Goal: Transaction & Acquisition: Purchase product/service

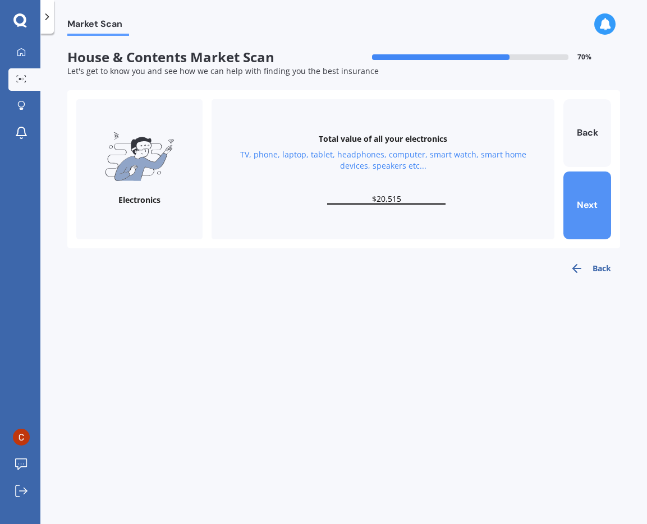
type input "$20,515"
click at [595, 204] on button "Next" at bounding box center [587, 206] width 48 height 68
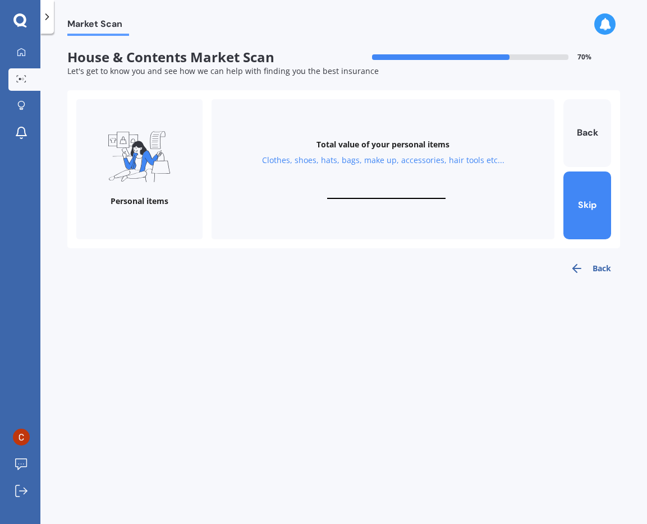
click at [386, 192] on input "text" at bounding box center [386, 193] width 118 height 11
click at [385, 190] on input "text" at bounding box center [386, 193] width 118 height 11
type input "$5,000"
click at [580, 210] on button "Next" at bounding box center [587, 206] width 48 height 68
click at [400, 191] on input "text" at bounding box center [386, 193] width 118 height 11
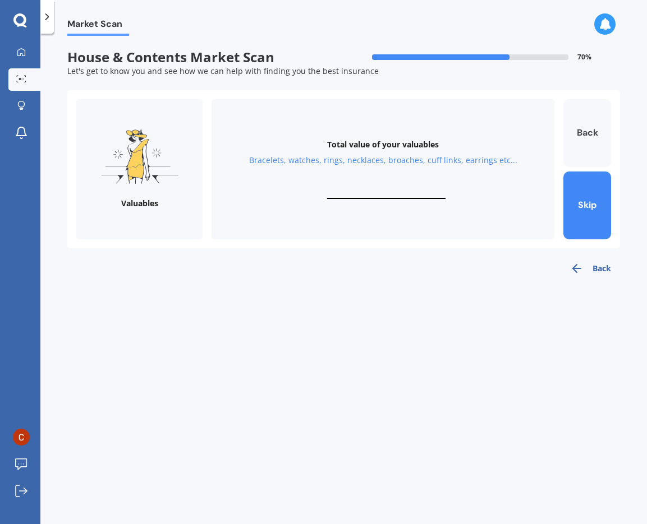
click at [592, 135] on button "Back" at bounding box center [587, 133] width 48 height 68
click at [589, 135] on button "Back" at bounding box center [587, 133] width 48 height 68
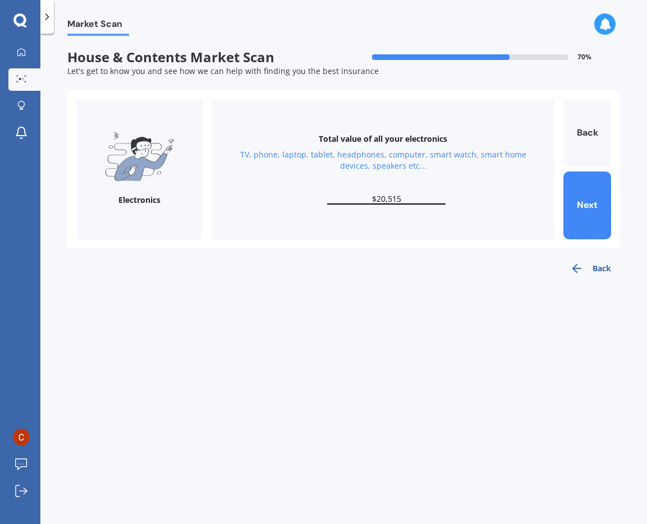
click at [404, 199] on input "$20,515" at bounding box center [386, 199] width 118 height 11
drag, startPoint x: 408, startPoint y: 199, endPoint x: 381, endPoint y: 200, distance: 27.5
click at [381, 200] on input "$20,515" at bounding box center [386, 199] width 118 height 11
click at [590, 211] on button "Next" at bounding box center [587, 206] width 48 height 68
type input "$5,000"
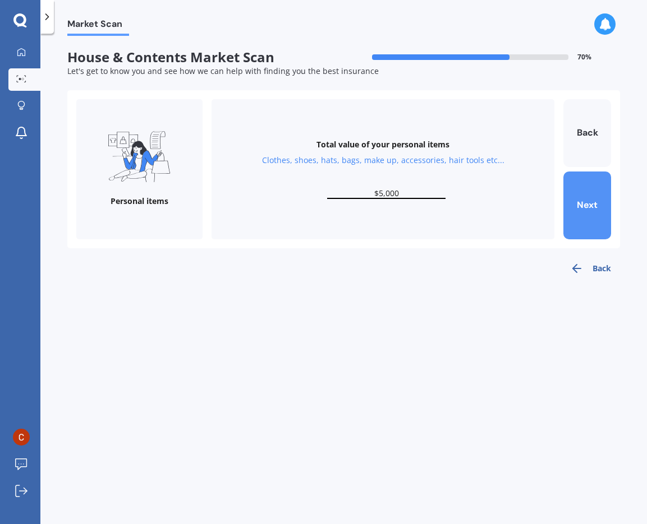
click at [590, 211] on button "Next" at bounding box center [587, 206] width 48 height 68
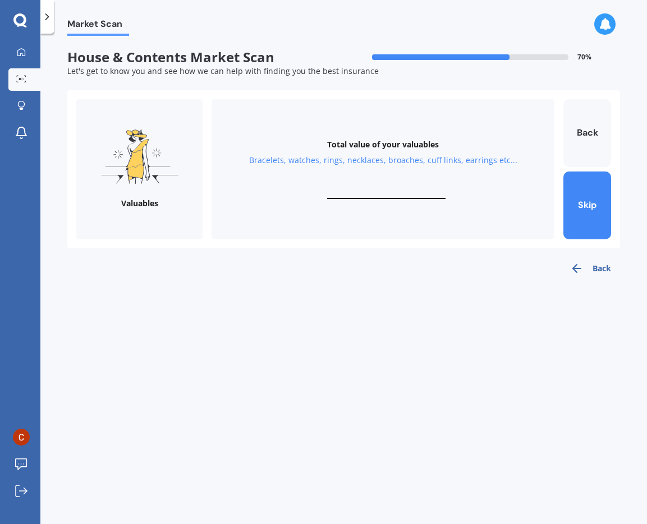
click at [383, 192] on input "text" at bounding box center [386, 193] width 118 height 11
click at [388, 194] on input "text" at bounding box center [386, 193] width 118 height 11
type input "$500"
click at [587, 211] on button "Next" at bounding box center [587, 206] width 48 height 68
click at [580, 137] on button "Back" at bounding box center [587, 133] width 48 height 68
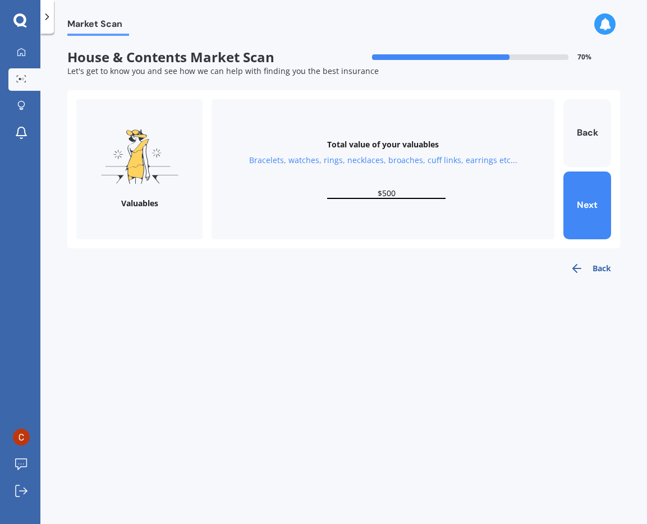
click at [387, 193] on input "$500" at bounding box center [386, 193] width 118 height 11
type input "$600"
click at [596, 202] on button "Next" at bounding box center [587, 206] width 48 height 68
click at [393, 190] on input "text" at bounding box center [386, 193] width 118 height 11
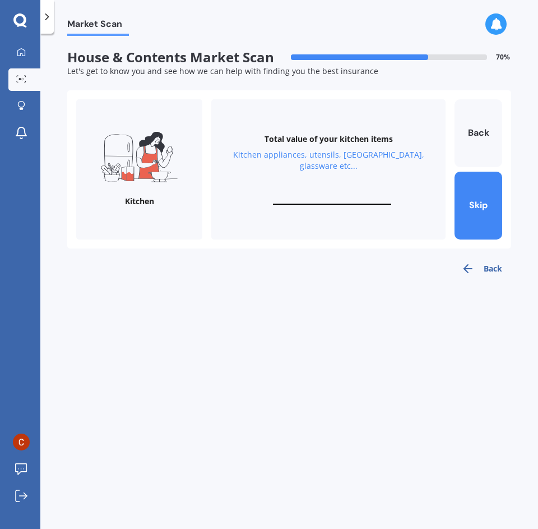
click at [331, 196] on input "text" at bounding box center [332, 199] width 118 height 11
type input "$3,100"
click at [468, 196] on button "Next" at bounding box center [479, 206] width 48 height 68
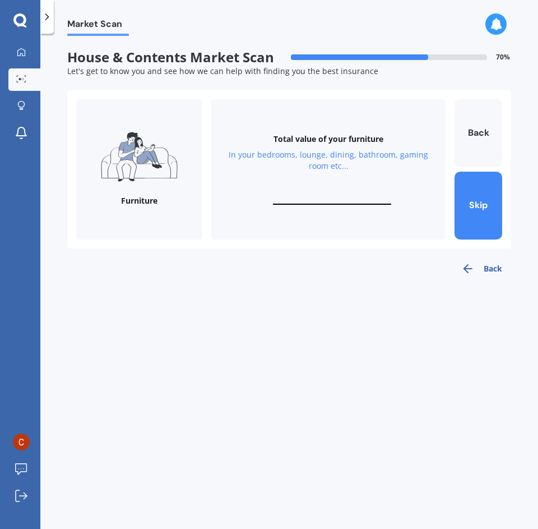
click at [330, 201] on input "text" at bounding box center [332, 199] width 118 height 11
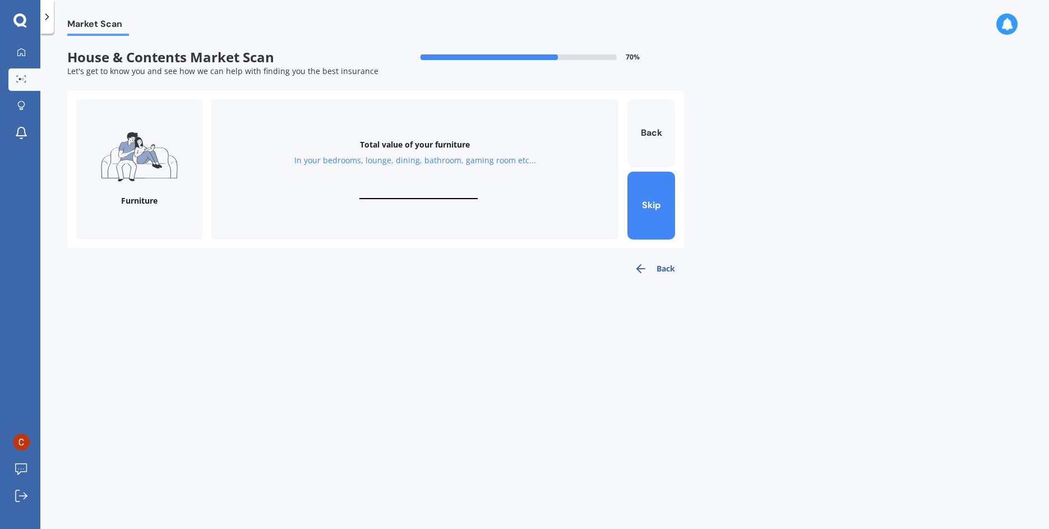
click at [417, 189] on input "text" at bounding box center [419, 193] width 118 height 11
click at [436, 192] on input "text" at bounding box center [419, 193] width 118 height 11
type input "$5,000"
click at [646, 194] on button "Next" at bounding box center [652, 206] width 48 height 68
click at [413, 196] on input "text" at bounding box center [419, 193] width 118 height 11
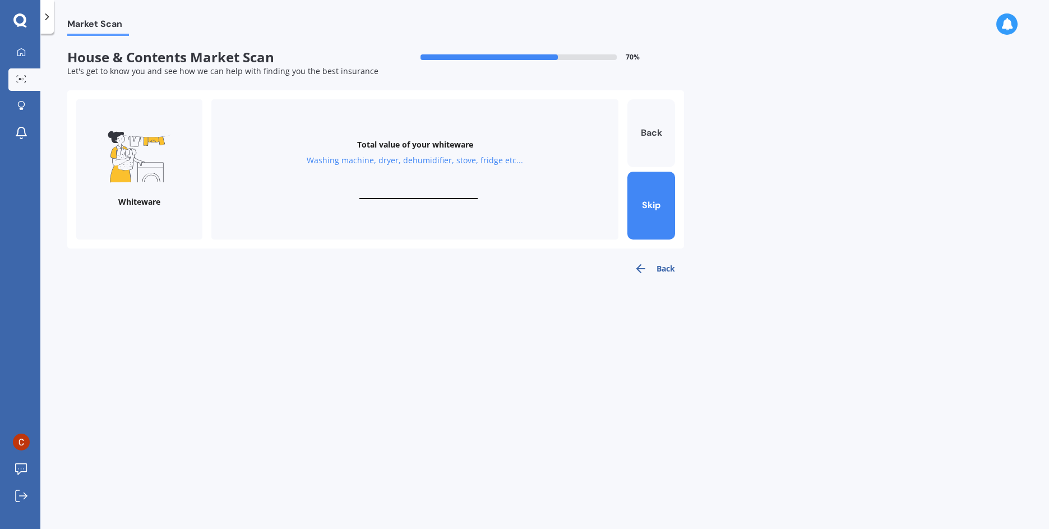
click at [646, 128] on button "Back" at bounding box center [652, 133] width 48 height 68
click at [435, 193] on input "$3,100" at bounding box center [419, 193] width 118 height 11
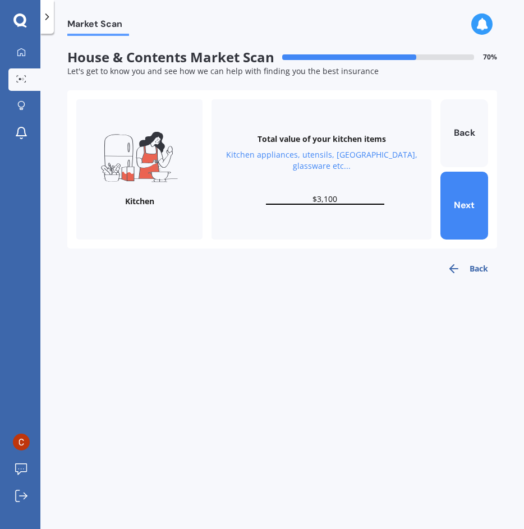
click at [339, 194] on input "$3,100" at bounding box center [325, 199] width 118 height 11
drag, startPoint x: 339, startPoint y: 192, endPoint x: 310, endPoint y: 192, distance: 29.2
click at [310, 194] on input "$3,100" at bounding box center [325, 199] width 118 height 11
type input "$1,700"
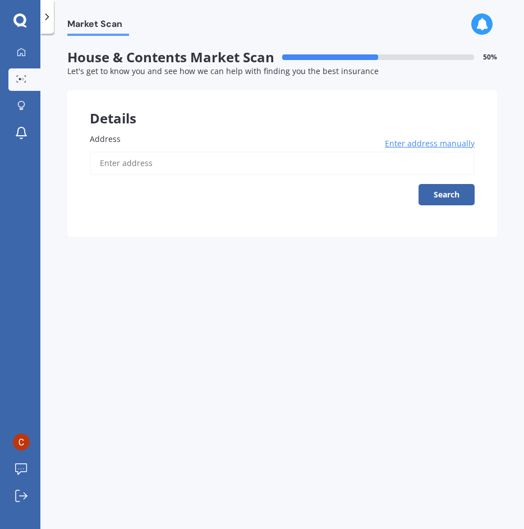
click at [48, 16] on polyline at bounding box center [47, 17] width 3 height 6
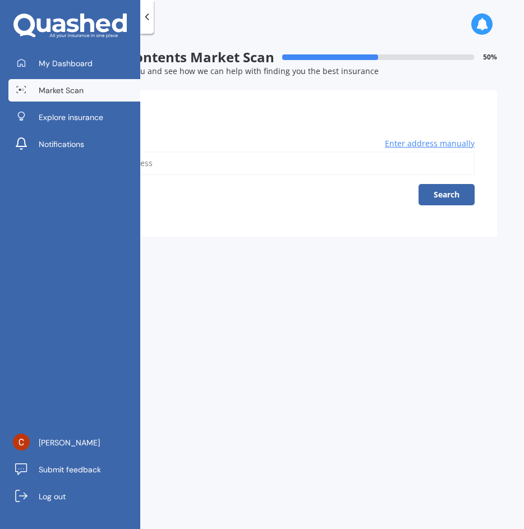
click at [299, 204] on div "Enter address manually Search" at bounding box center [282, 178] width 385 height 54
click at [196, 131] on div "Address Enter address manually Search" at bounding box center [282, 173] width 430 height 126
click at [176, 160] on input "Address" at bounding box center [282, 163] width 385 height 24
click at [148, 8] on div at bounding box center [146, 17] width 13 height 34
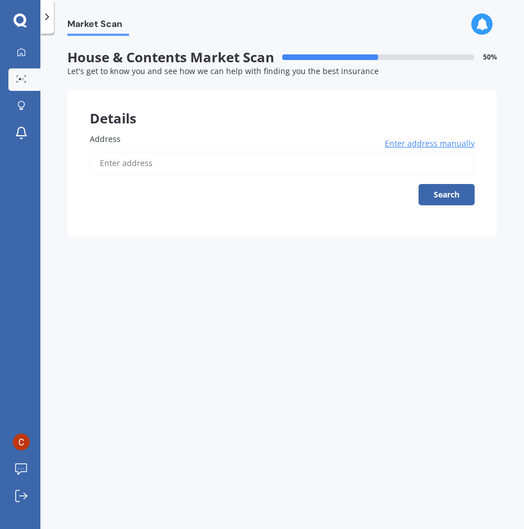
click at [137, 158] on input "Address" at bounding box center [282, 163] width 385 height 24
type input "86C Olliviers Road, Phillipstown, Christchurch 8011"
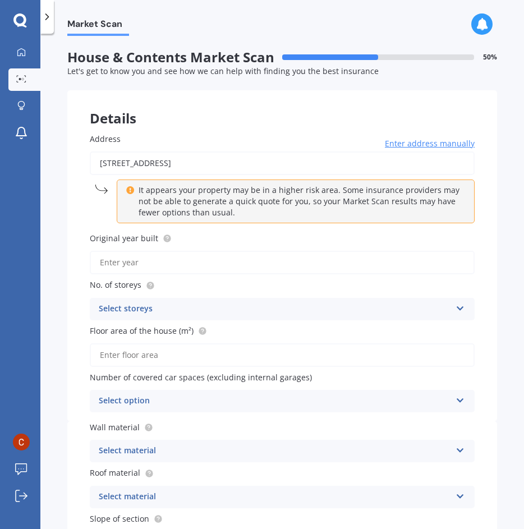
click at [171, 256] on input "Original year built" at bounding box center [282, 263] width 385 height 24
type input "2024"
click at [182, 310] on div "Select storeys" at bounding box center [275, 308] width 352 height 13
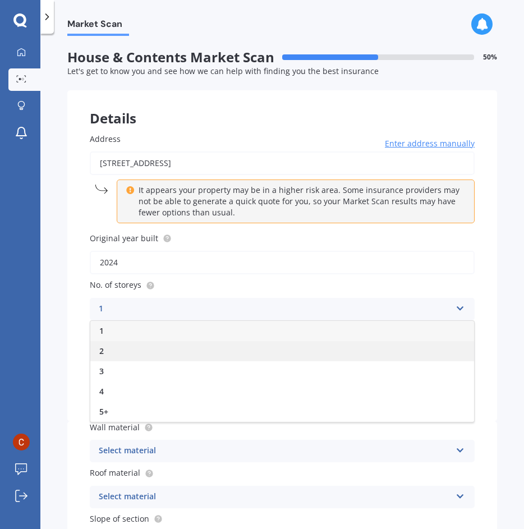
click at [144, 349] on div "2" at bounding box center [282, 351] width 384 height 20
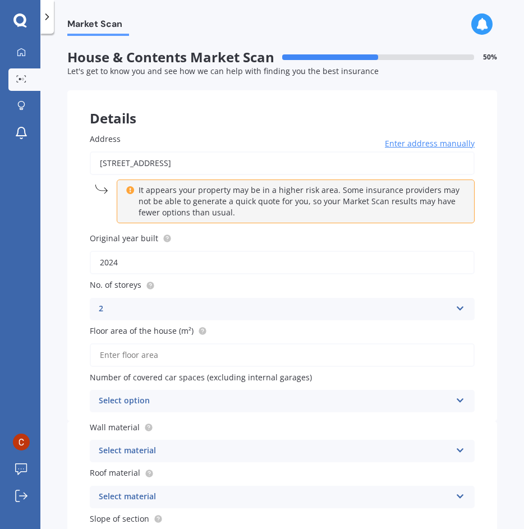
click at [77, 261] on div "Address 86C Olliviers Road, Phillipstown, Christchurch 8011 Enter address manua…" at bounding box center [282, 265] width 430 height 311
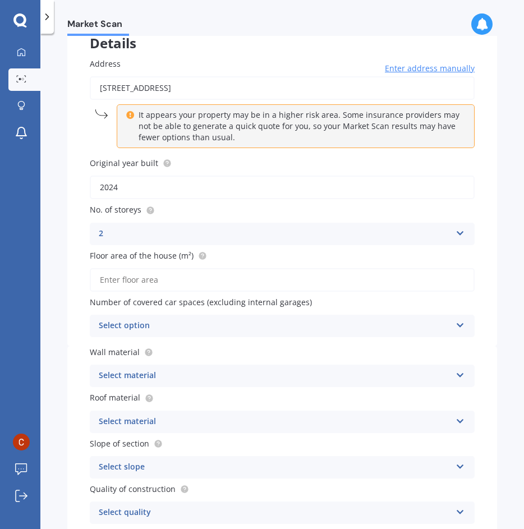
scroll to position [93, 0]
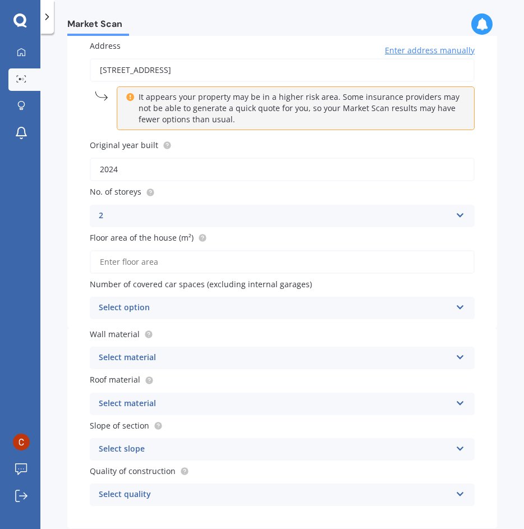
click at [121, 261] on input "Floor area of the house (m²)" at bounding box center [282, 262] width 385 height 24
type input "113"
click at [73, 307] on div "Address 86C Olliviers Road, Phillipstown, Christchurch 8011 Enter address manua…" at bounding box center [282, 172] width 430 height 311
click at [196, 307] on div "Select option" at bounding box center [275, 307] width 352 height 13
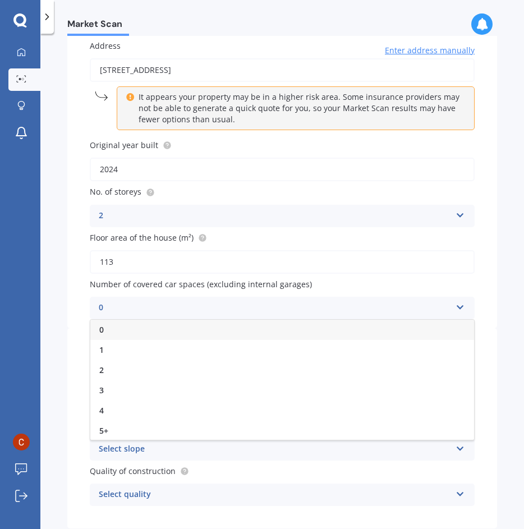
click at [159, 328] on div "0" at bounding box center [282, 330] width 384 height 20
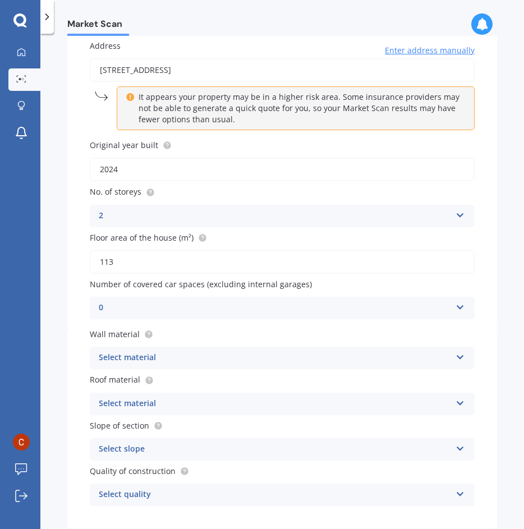
click at [182, 365] on div "Select material" at bounding box center [275, 357] width 352 height 13
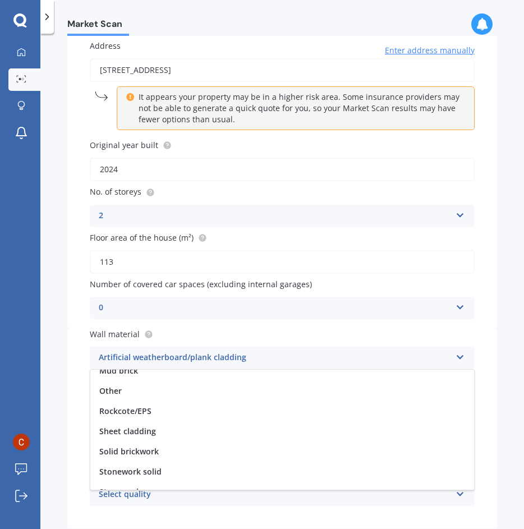
scroll to position [92, 0]
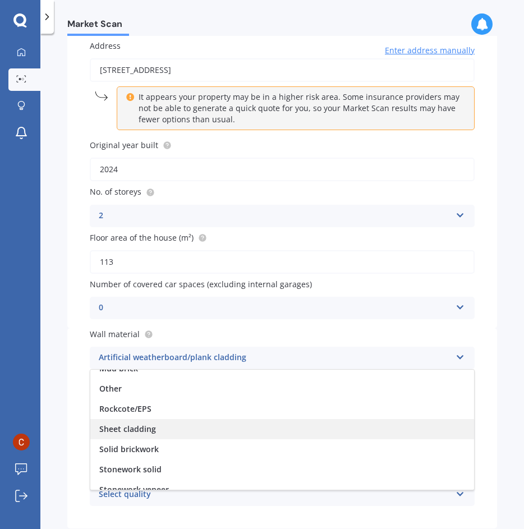
click at [168, 435] on div "Sheet cladding" at bounding box center [282, 429] width 384 height 20
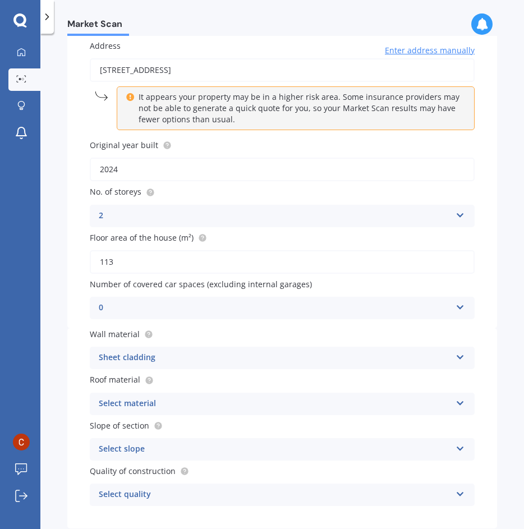
click at [66, 396] on div "Market Scan House & Contents Market Scan 50 % Let's get to know you and see how…" at bounding box center [281, 283] width 483 height 495
click at [190, 397] on div "Select material Flat fibre cement Flat membrane Flat metal covering Pitched con…" at bounding box center [282, 404] width 385 height 22
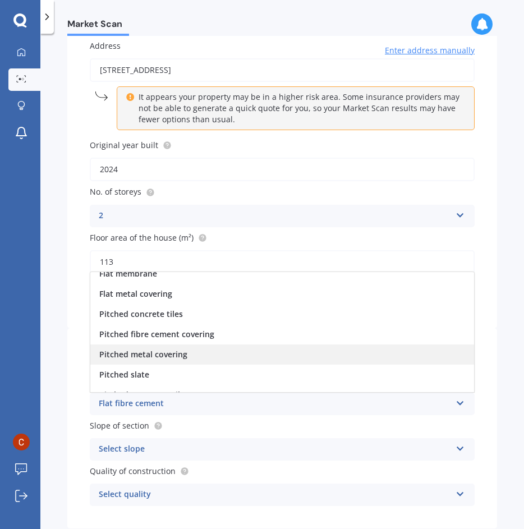
scroll to position [34, 0]
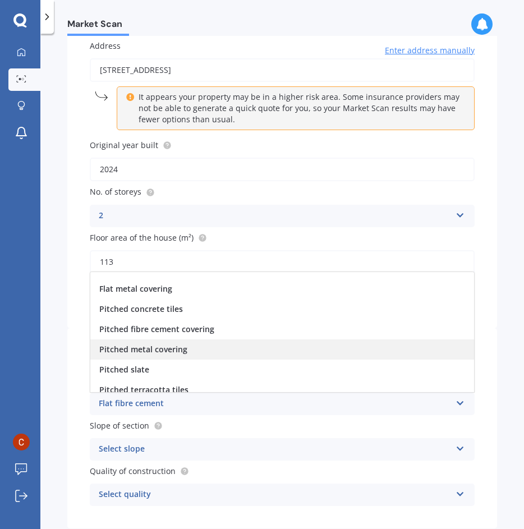
click at [189, 349] on div "Pitched metal covering" at bounding box center [282, 349] width 384 height 20
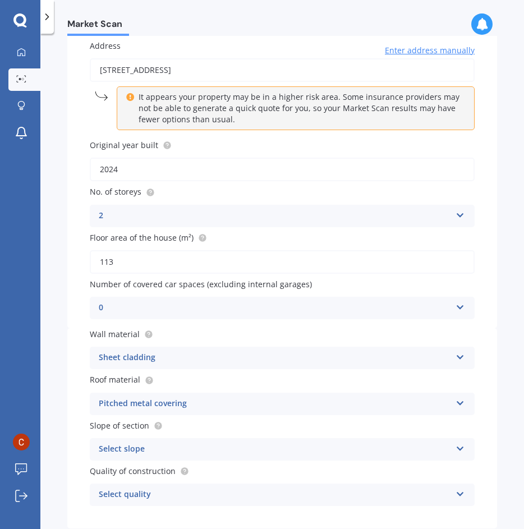
scroll to position [158, 0]
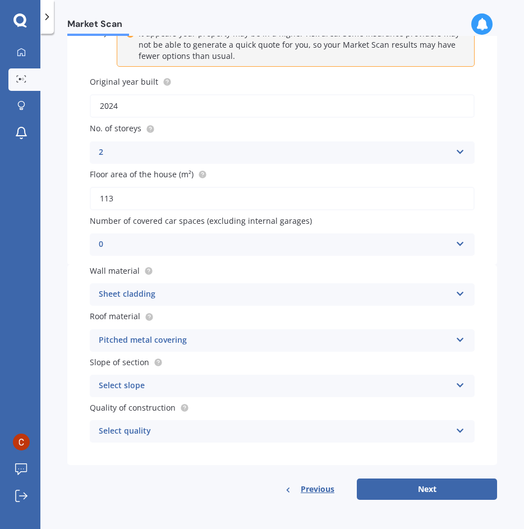
click at [153, 381] on div "Select slope" at bounding box center [275, 385] width 352 height 13
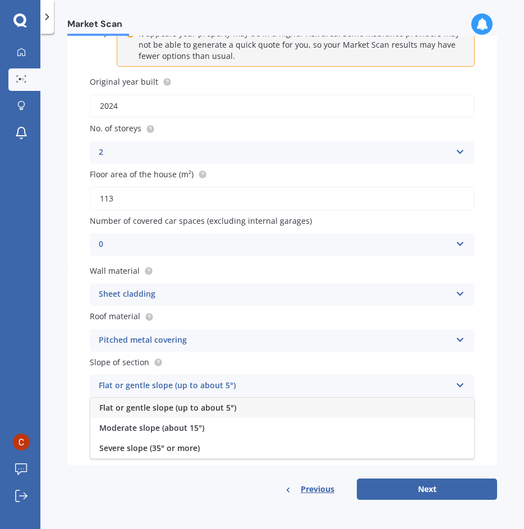
click at [149, 405] on span "Flat or gentle slope (up to about 5°)" at bounding box center [167, 407] width 137 height 11
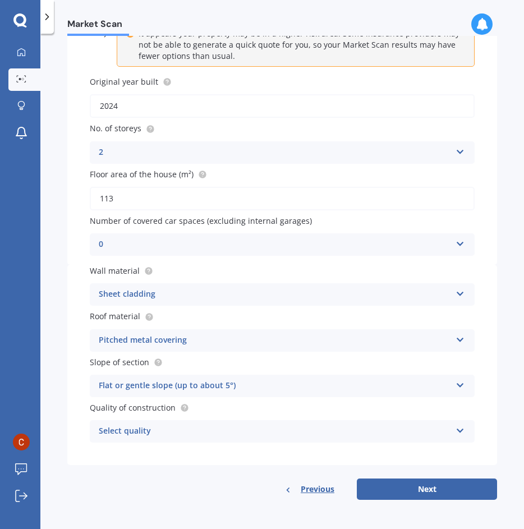
click at [152, 436] on div "Select quality" at bounding box center [275, 431] width 352 height 13
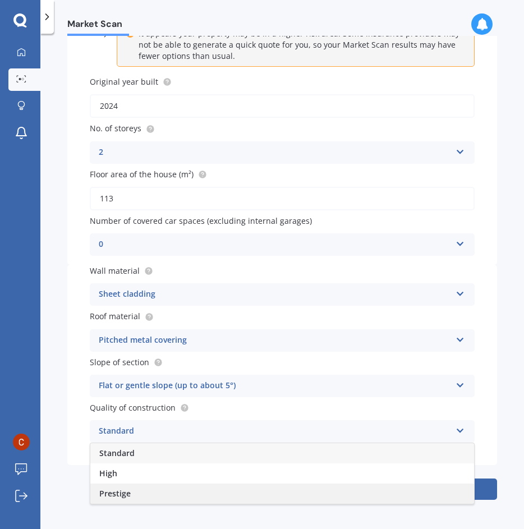
click at [144, 497] on div "Prestige" at bounding box center [282, 493] width 384 height 20
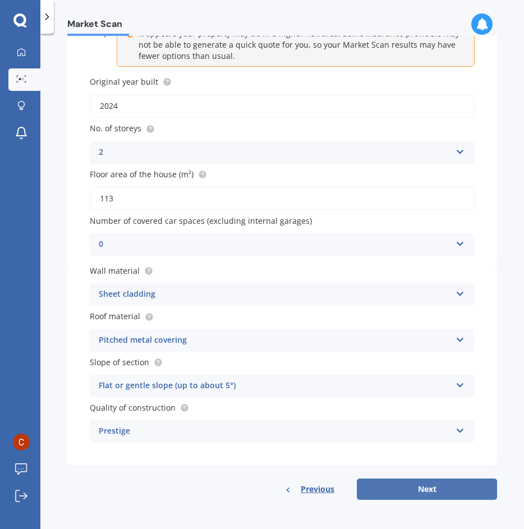
click at [421, 484] on button "Next" at bounding box center [427, 488] width 140 height 21
select select "06"
select select "01"
select select "1994"
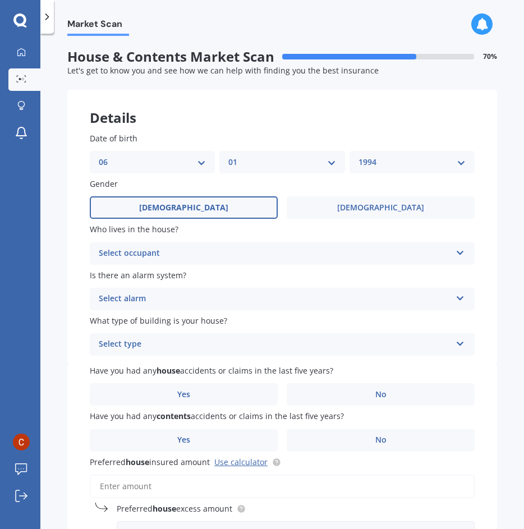
scroll to position [0, 0]
click at [204, 251] on div "Select occupant" at bounding box center [275, 253] width 352 height 13
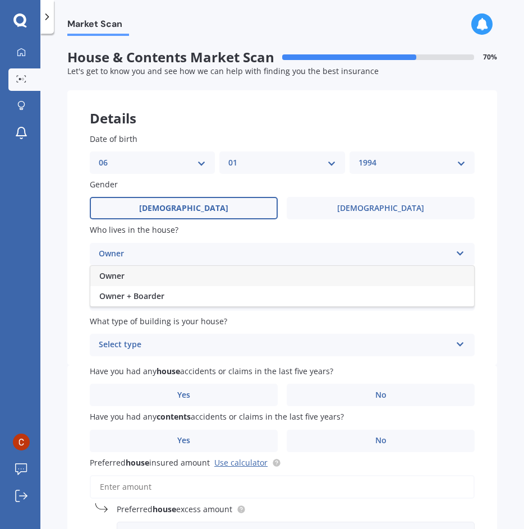
click at [164, 282] on div "Owner" at bounding box center [282, 276] width 384 height 20
click at [173, 299] on div "Select alarm" at bounding box center [275, 299] width 352 height 13
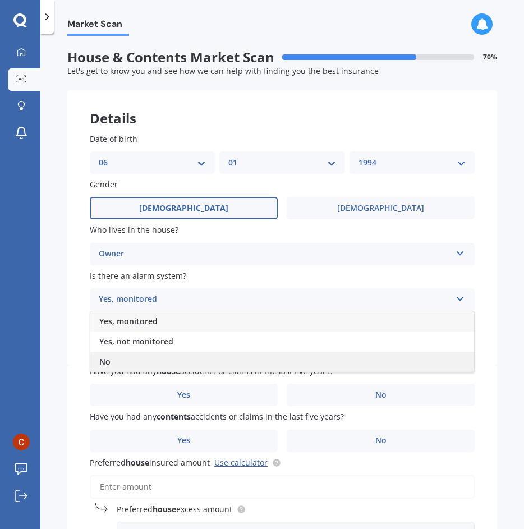
click at [135, 359] on div "No" at bounding box center [282, 362] width 384 height 20
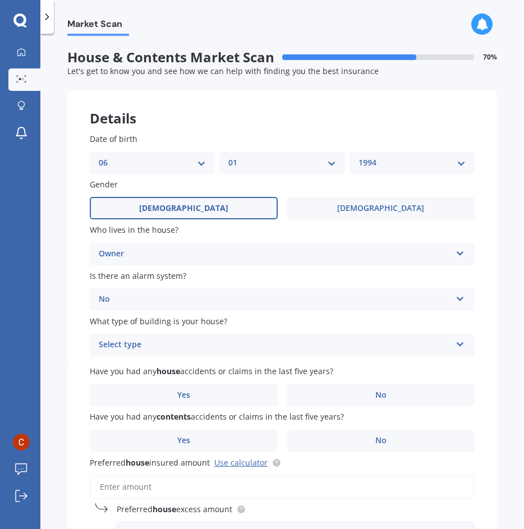
scroll to position [74, 0]
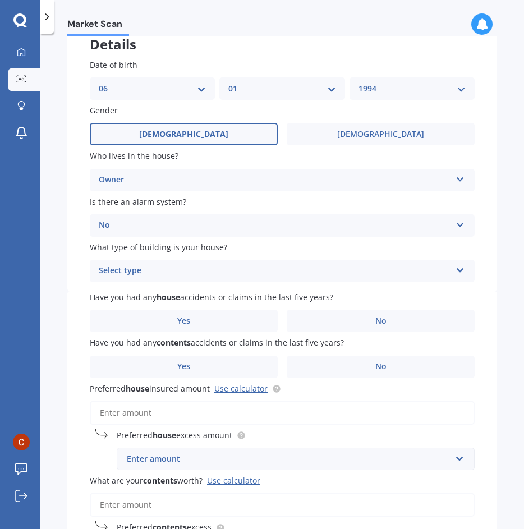
click at [175, 270] on div "Select type" at bounding box center [275, 270] width 352 height 13
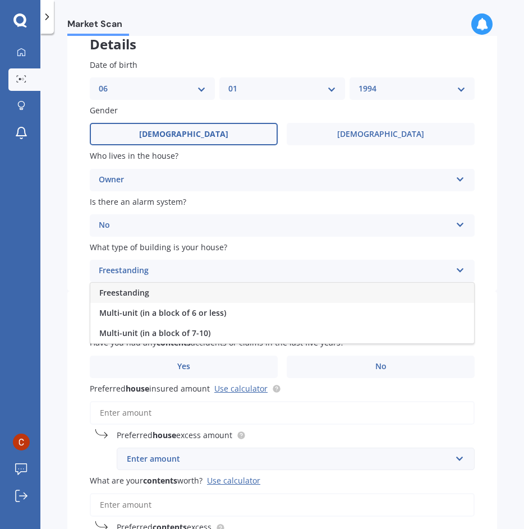
click at [156, 292] on div "Freestanding" at bounding box center [282, 293] width 384 height 20
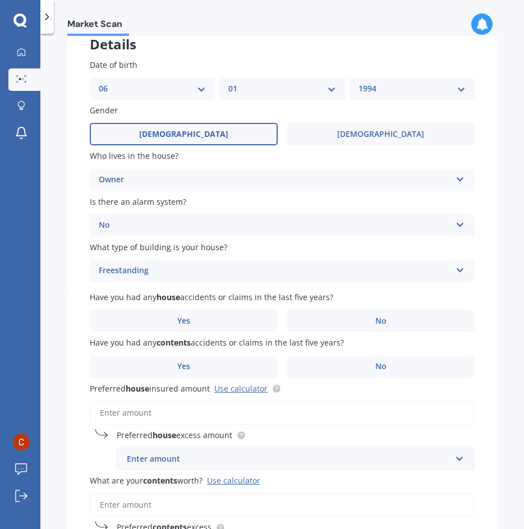
click at [173, 267] on div "Freestanding" at bounding box center [275, 270] width 352 height 13
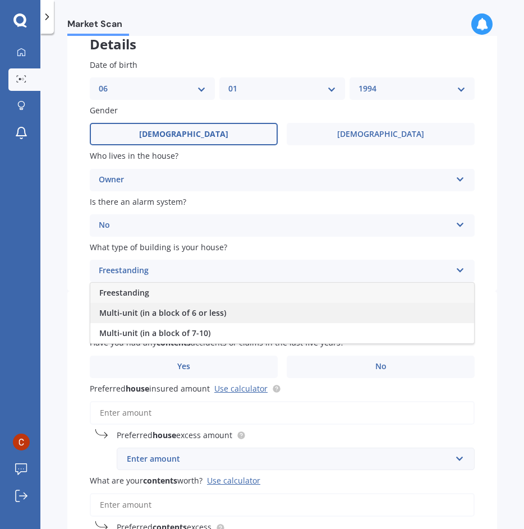
click at [214, 312] on span "Multi-unit (in a block of 6 or less)" at bounding box center [162, 312] width 127 height 11
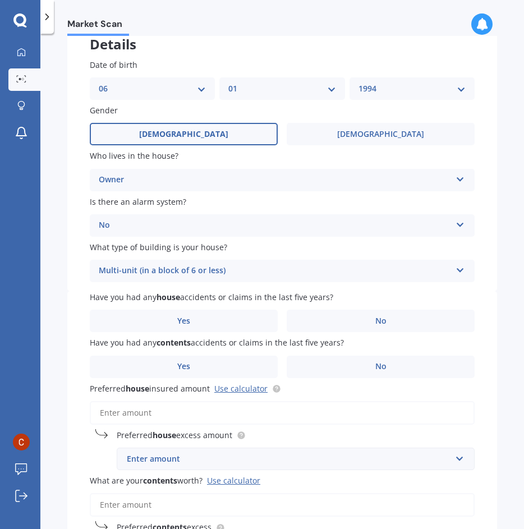
click at [70, 319] on div "Have you had any house accidents or claims in the last five years? Yes No Have …" at bounding box center [282, 438] width 430 height 294
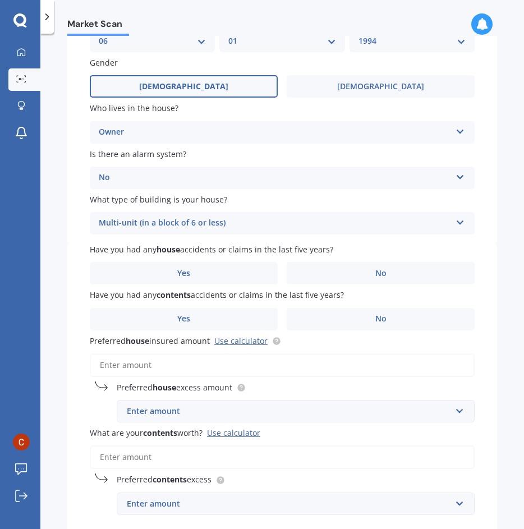
scroll to position [136, 0]
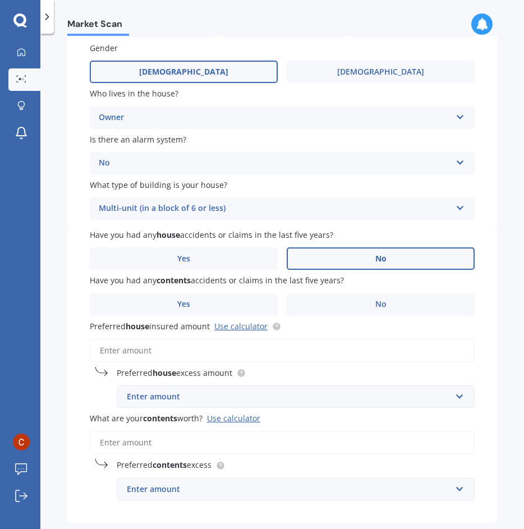
click at [338, 260] on label "No" at bounding box center [381, 258] width 188 height 22
click at [0, 0] on input "No" at bounding box center [0, 0] width 0 height 0
click at [338, 301] on label "No" at bounding box center [381, 304] width 188 height 22
click at [0, 0] on input "No" at bounding box center [0, 0] width 0 height 0
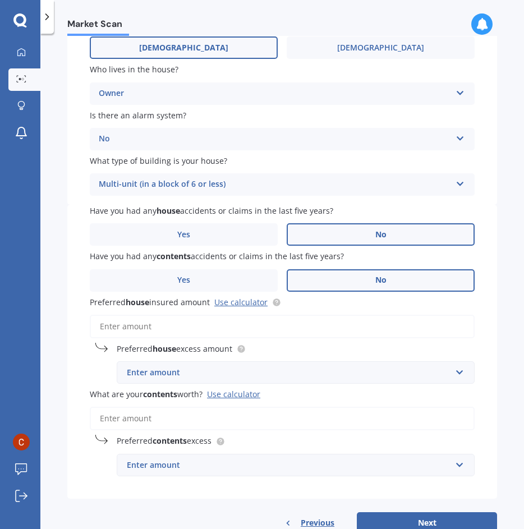
scroll to position [196, 0]
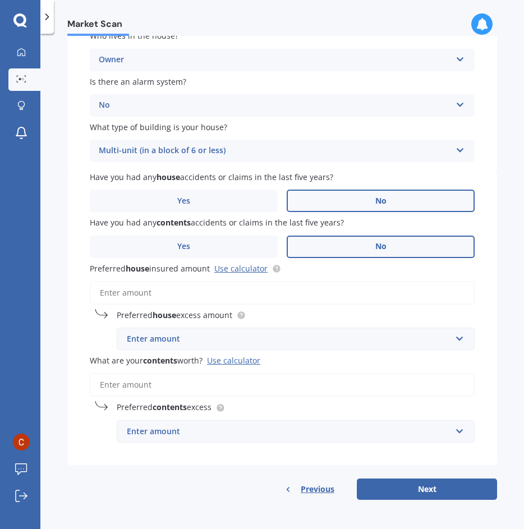
click at [196, 292] on input "Preferred house insured amount Use calculator" at bounding box center [282, 293] width 385 height 24
click at [256, 268] on link "Use calculator" at bounding box center [240, 268] width 53 height 11
click at [172, 292] on input "Preferred house insured amount Use calculator" at bounding box center [282, 293] width 385 height 24
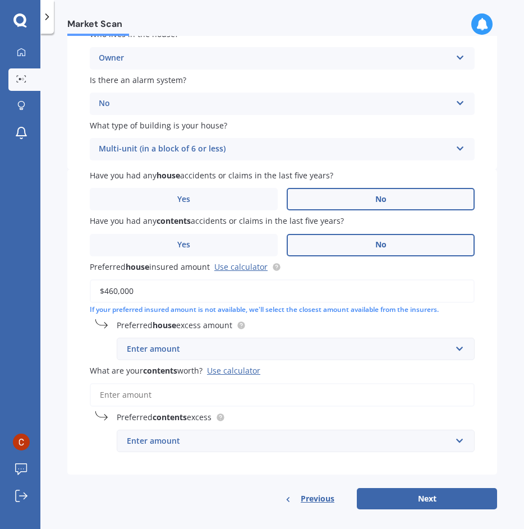
type input "$460,000"
click at [213, 350] on div "Enter amount" at bounding box center [289, 349] width 324 height 12
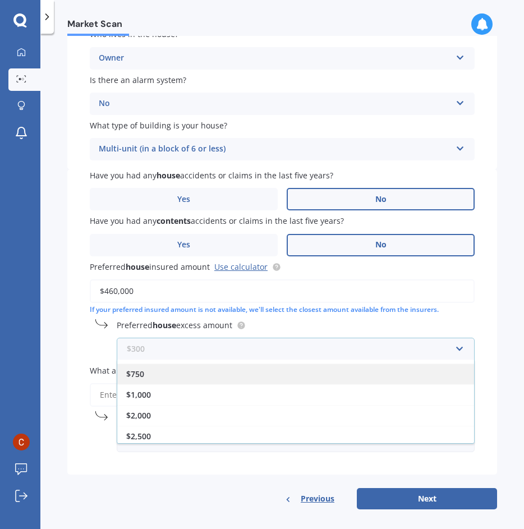
scroll to position [62, 0]
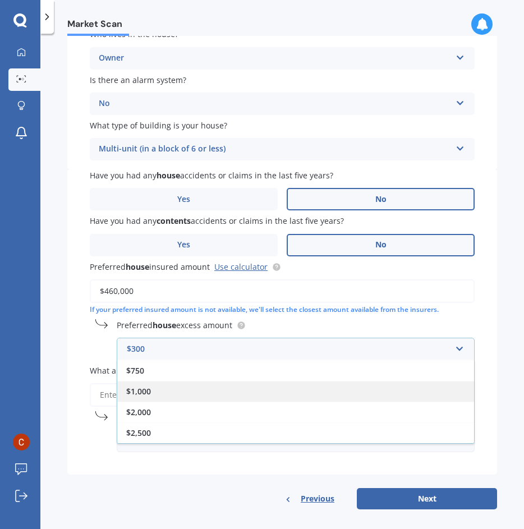
click at [166, 390] on div "$1,000" at bounding box center [295, 391] width 357 height 21
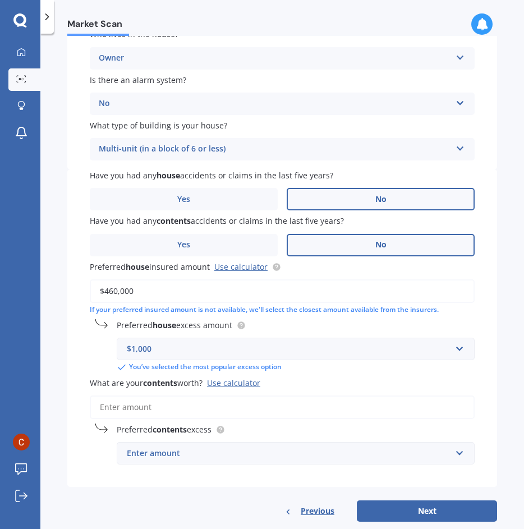
click at [73, 342] on div "Have you had any house accidents or claims in the last five years? Yes No Have …" at bounding box center [282, 327] width 430 height 317
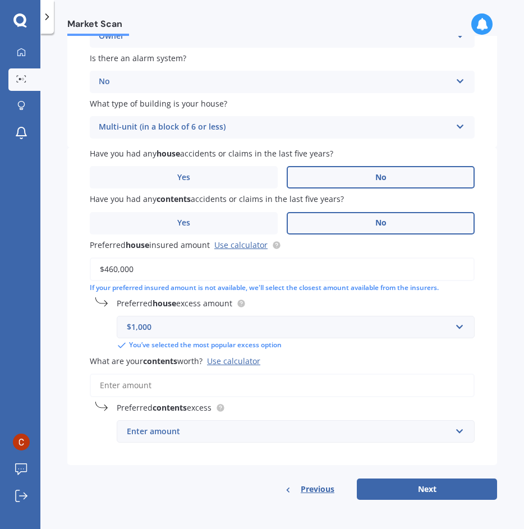
click at [174, 384] on input "What are your contents worth? Use calculator" at bounding box center [282, 386] width 385 height 24
click at [338, 358] on label "What are your contents worth? Use calculator" at bounding box center [280, 361] width 380 height 12
click at [338, 374] on input "What are your contents worth? Use calculator" at bounding box center [282, 386] width 385 height 24
click at [231, 361] on div "Use calculator" at bounding box center [233, 361] width 53 height 11
click at [231, 374] on input "What are your contents worth? Use calculator" at bounding box center [282, 386] width 385 height 24
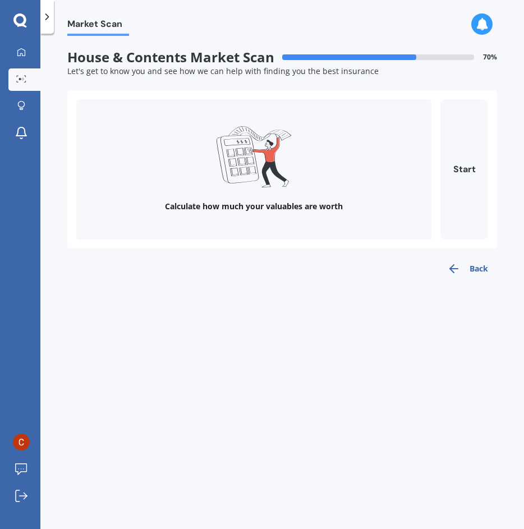
scroll to position [0, 0]
click at [467, 179] on button "Start" at bounding box center [464, 169] width 48 height 140
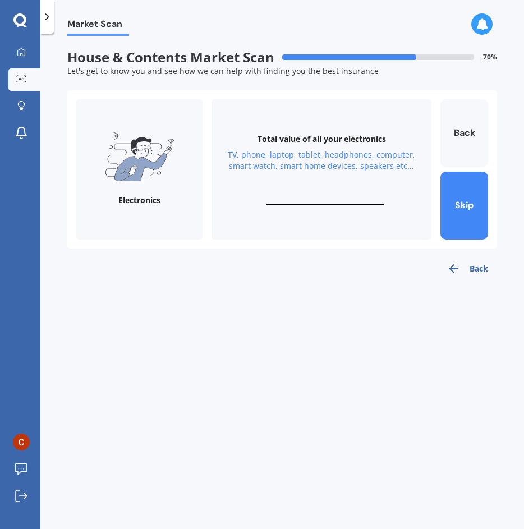
click at [318, 197] on input "text" at bounding box center [325, 199] width 118 height 11
type input "$21,050"
click at [472, 223] on button "Next" at bounding box center [464, 206] width 48 height 68
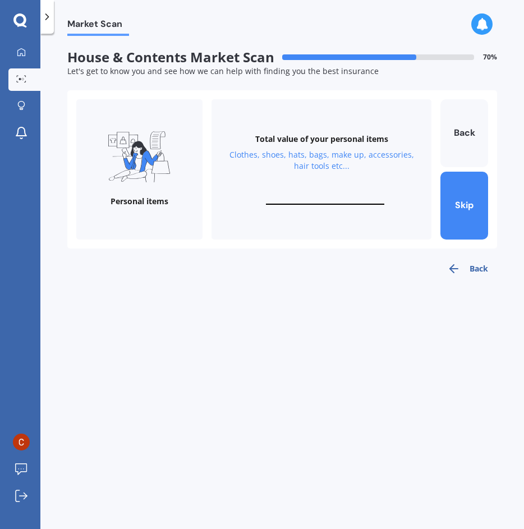
click at [310, 197] on input "text" at bounding box center [325, 199] width 118 height 11
click at [315, 201] on input "text" at bounding box center [325, 199] width 118 height 11
type input "$4,550"
click at [460, 195] on button "Next" at bounding box center [464, 206] width 48 height 68
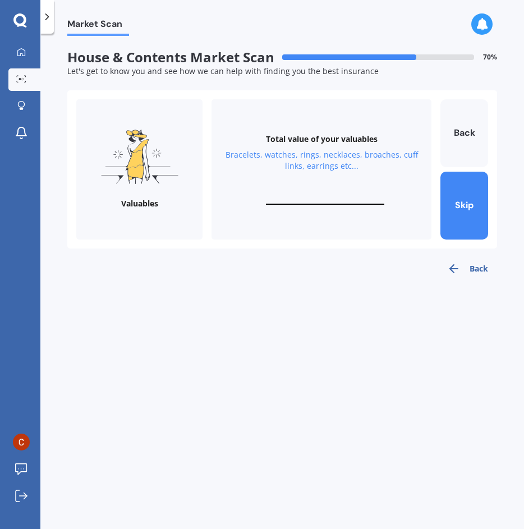
click at [325, 188] on div "Total value of your valuables Bracelets, watches, rings, necklaces, broaches, c…" at bounding box center [321, 169] width 220 height 140
click at [330, 200] on input "text" at bounding box center [325, 199] width 118 height 11
click at [320, 201] on input "text" at bounding box center [325, 199] width 118 height 11
type input "$980"
click at [459, 202] on button "Next" at bounding box center [464, 206] width 48 height 68
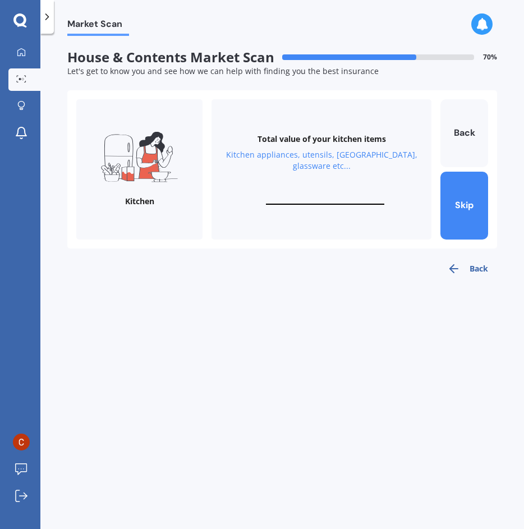
click at [319, 195] on input "text" at bounding box center [325, 199] width 118 height 11
type input "$1,700"
click at [457, 202] on button "Next" at bounding box center [464, 206] width 48 height 68
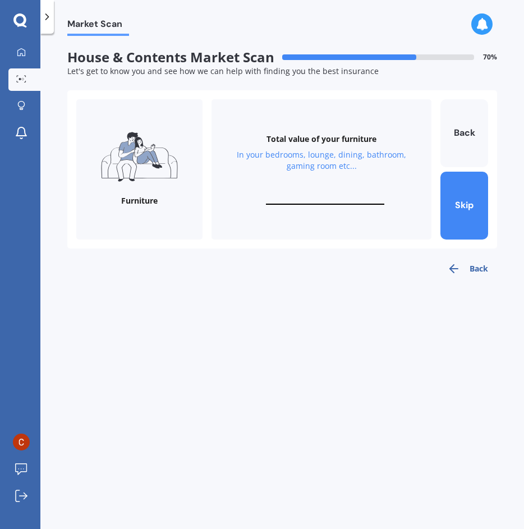
click at [337, 201] on input "text" at bounding box center [325, 199] width 118 height 11
type input "$5,000"
click at [469, 204] on button "Next" at bounding box center [464, 206] width 48 height 68
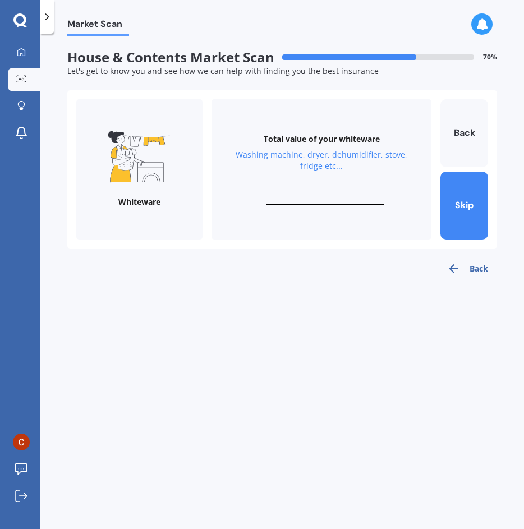
click at [330, 199] on input "text" at bounding box center [325, 199] width 118 height 11
type input "$5,000"
click at [466, 203] on button "Next" at bounding box center [464, 206] width 48 height 68
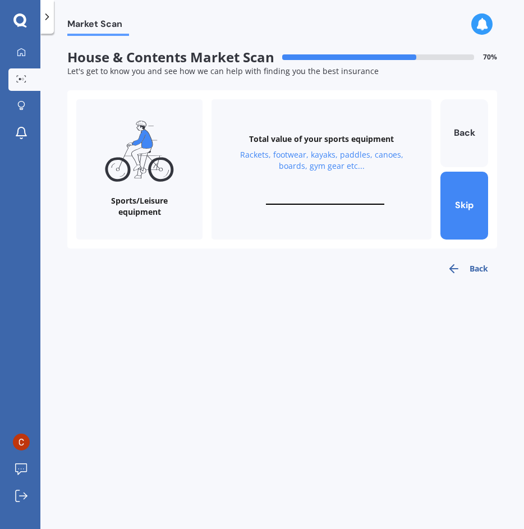
click at [326, 199] on input "text" at bounding box center [325, 199] width 118 height 11
type input "$6,440"
click at [464, 212] on button "Next" at bounding box center [464, 206] width 48 height 68
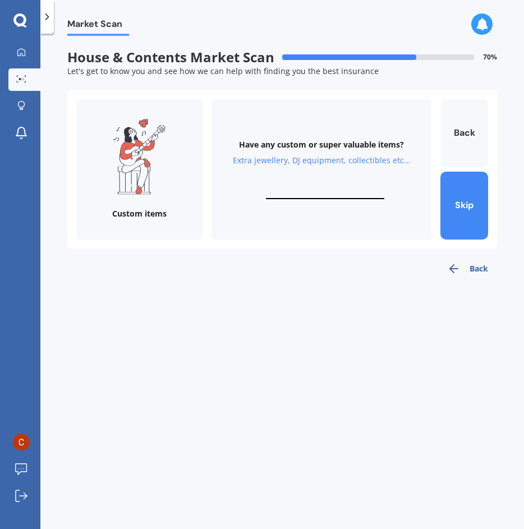
click at [323, 189] on input "text" at bounding box center [325, 193] width 118 height 11
click at [460, 203] on button "Skip" at bounding box center [464, 206] width 48 height 68
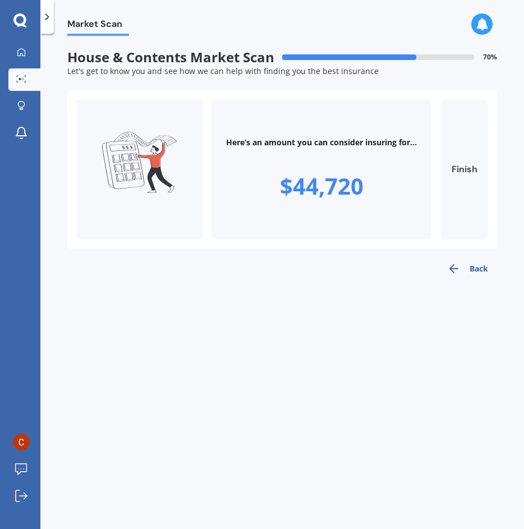
click at [465, 174] on button "Finish" at bounding box center [464, 169] width 48 height 140
type input "$44,720"
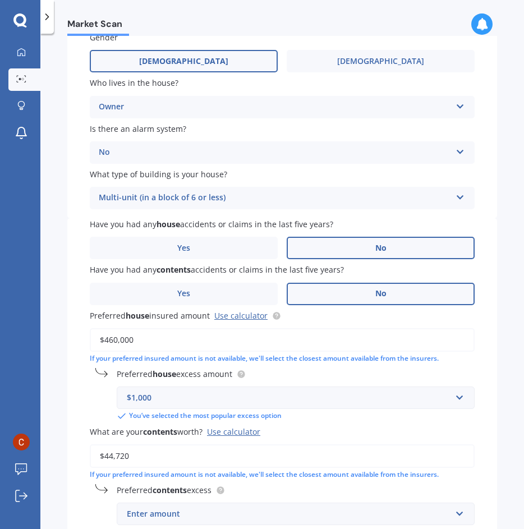
scroll to position [232, 0]
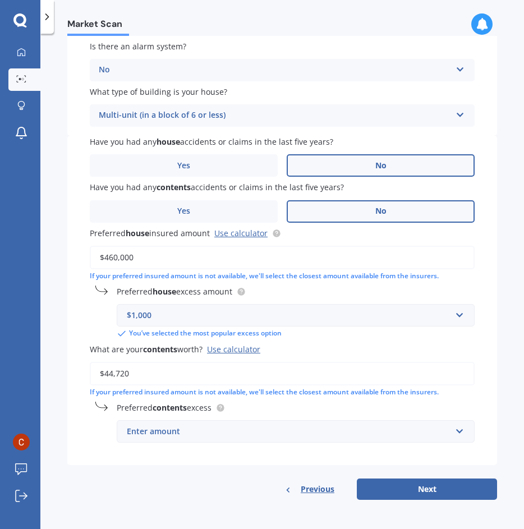
click at [215, 435] on div "Enter amount" at bounding box center [289, 431] width 324 height 12
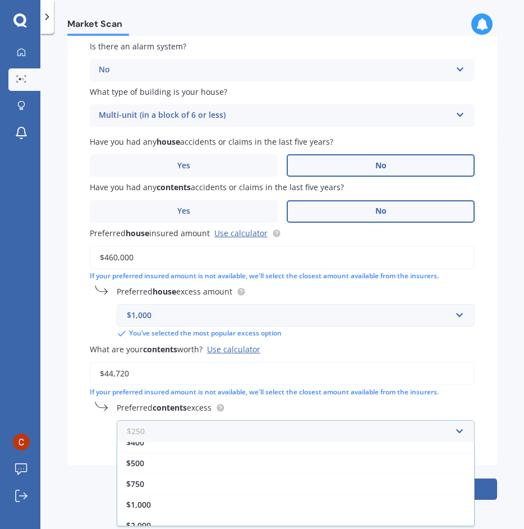
scroll to position [62, 0]
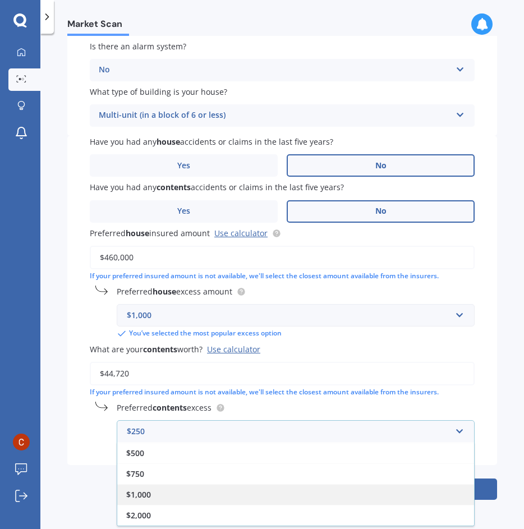
click at [176, 494] on div "$1,000" at bounding box center [295, 494] width 357 height 21
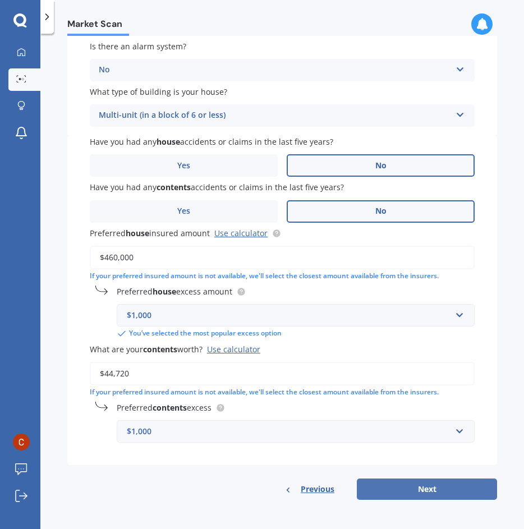
click at [432, 489] on button "Next" at bounding box center [427, 488] width 140 height 21
select select "06"
select select "01"
select select "1994"
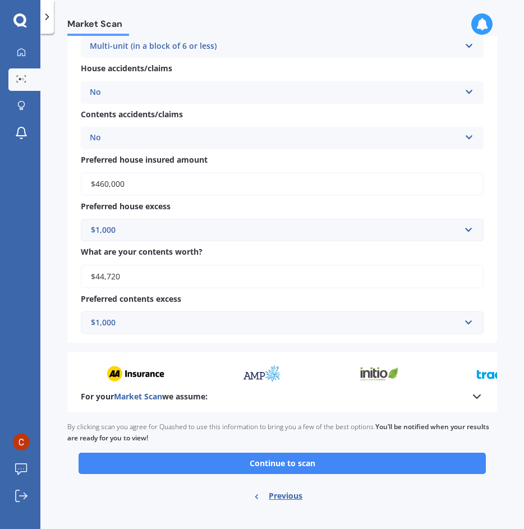
scroll to position [699, 0]
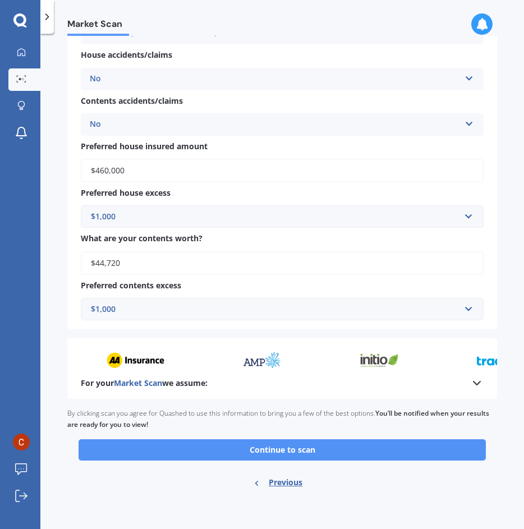
click at [287, 451] on button "Continue to scan" at bounding box center [282, 449] width 407 height 21
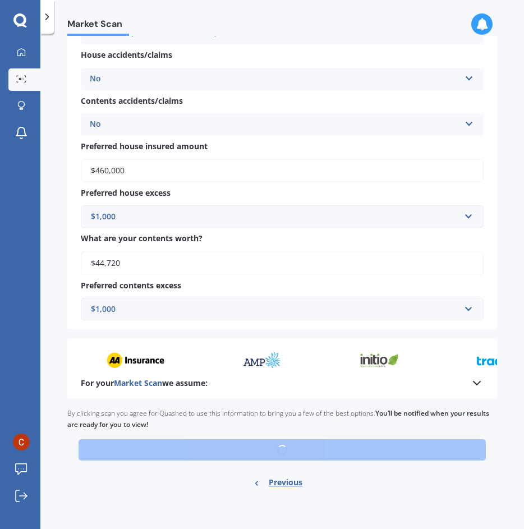
scroll to position [0, 0]
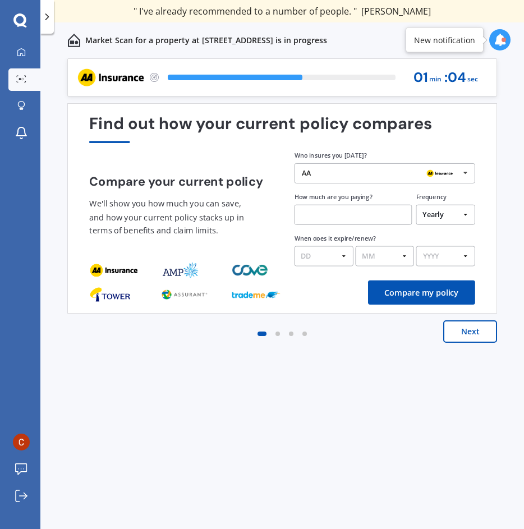
click at [469, 337] on button "Next" at bounding box center [470, 331] width 54 height 22
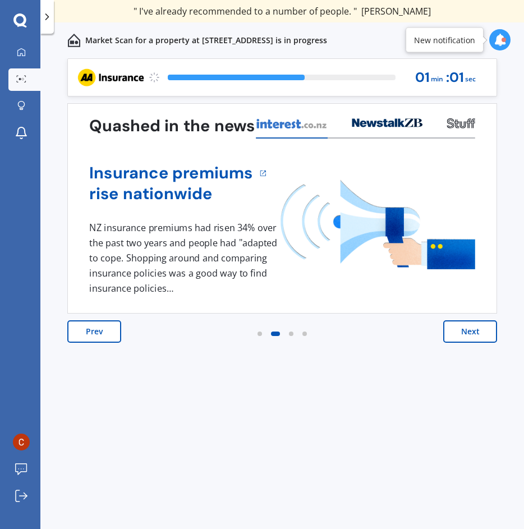
click at [469, 337] on button "Next" at bounding box center [470, 331] width 54 height 22
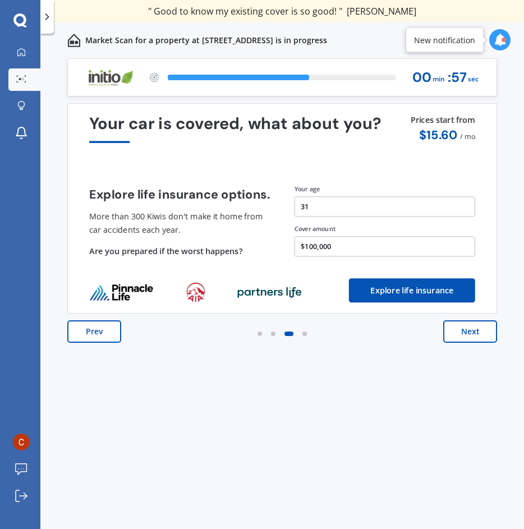
click at [469, 337] on button "Next" at bounding box center [470, 331] width 54 height 22
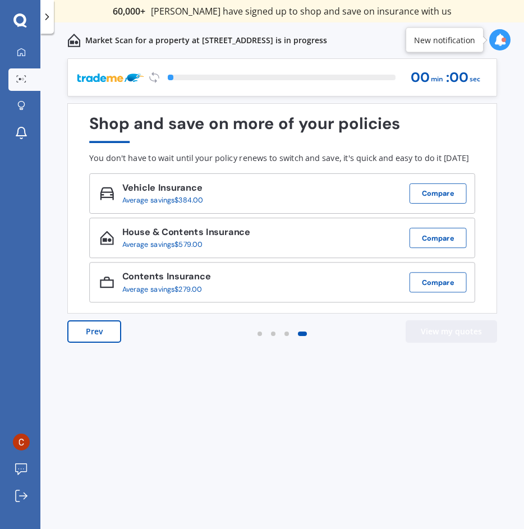
click at [446, 330] on button "View my quotes" at bounding box center [451, 331] width 91 height 22
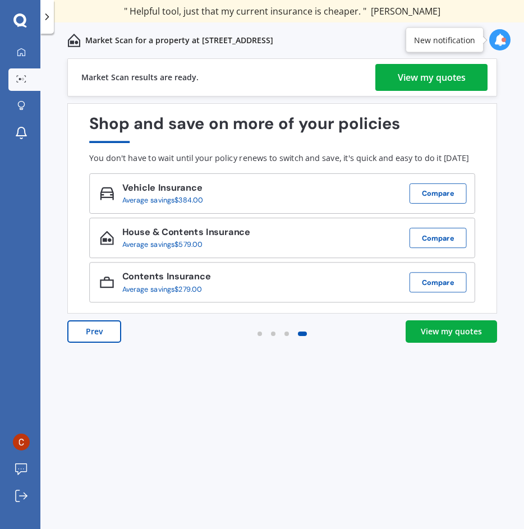
click at [449, 333] on div "View my quotes" at bounding box center [451, 331] width 61 height 11
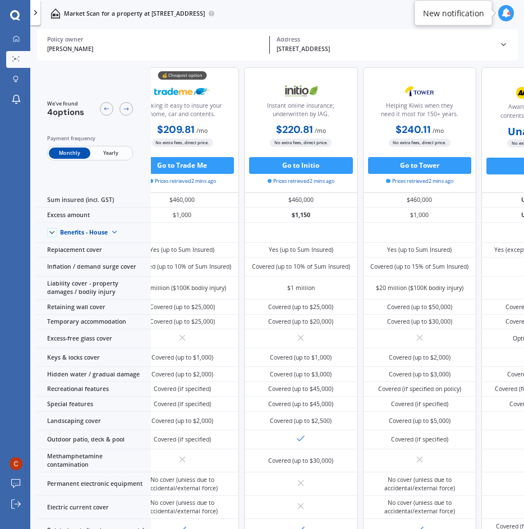
scroll to position [1, 31]
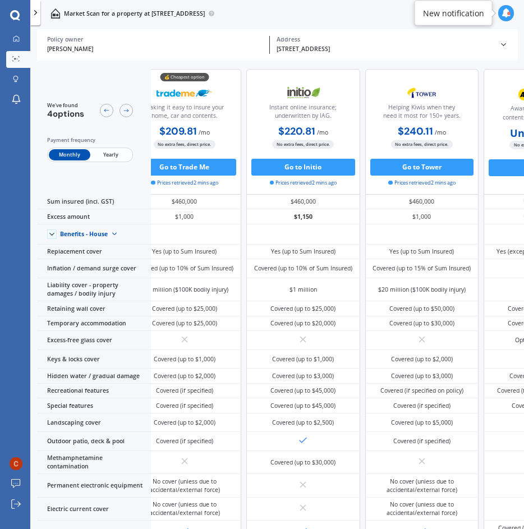
click at [118, 157] on span "Yearly" at bounding box center [110, 154] width 41 height 11
click at [79, 155] on span "Monthly" at bounding box center [69, 154] width 41 height 11
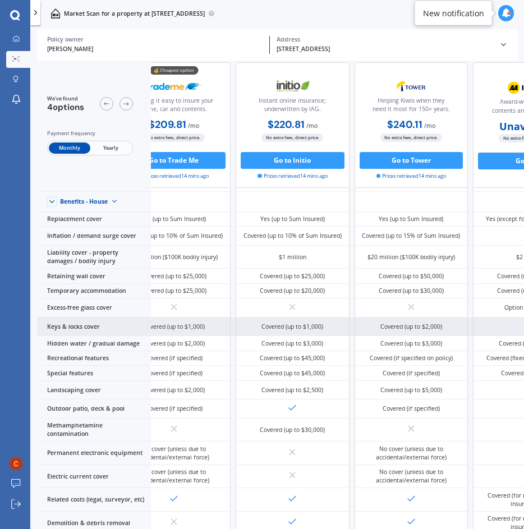
scroll to position [48, 45]
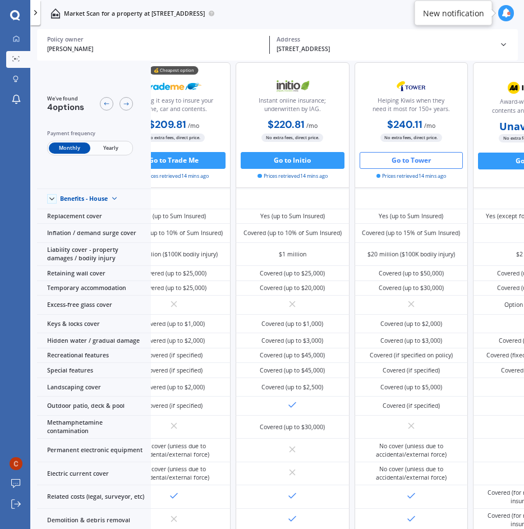
click at [411, 159] on button "Go to Tower" at bounding box center [412, 160] width 104 height 17
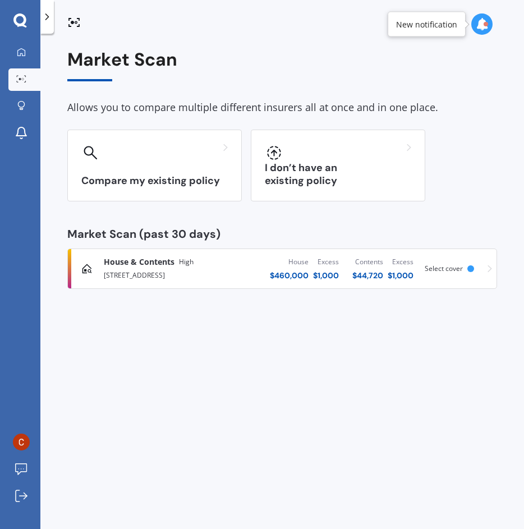
click at [487, 268] on icon at bounding box center [489, 269] width 4 height 8
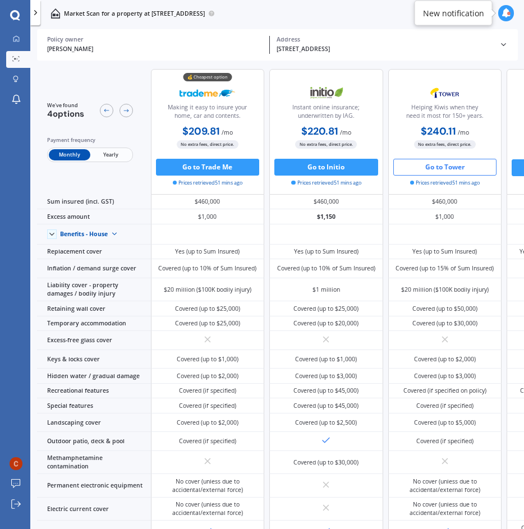
click at [507, 42] on icon at bounding box center [503, 44] width 8 height 8
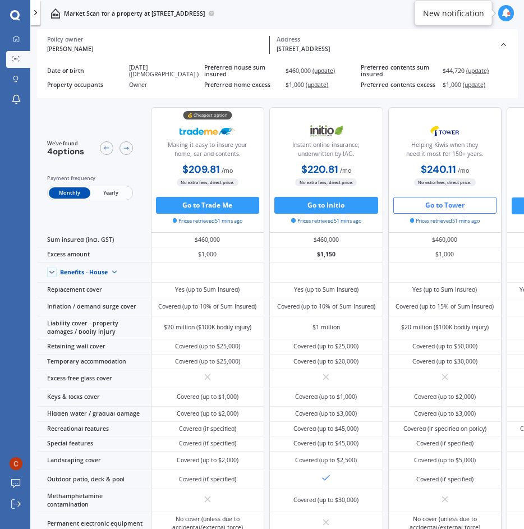
click at [324, 71] on span "(update)" at bounding box center [323, 71] width 22 height 8
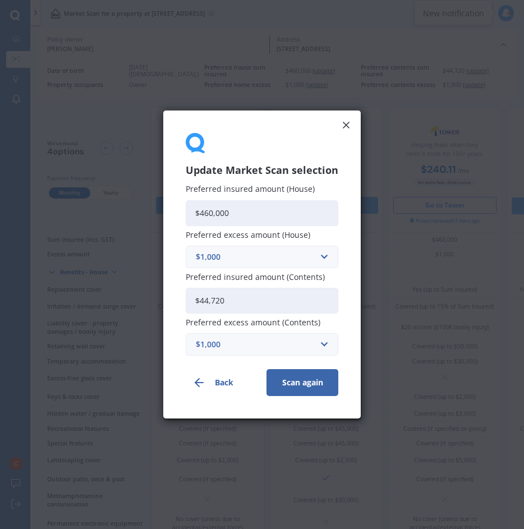
click at [244, 219] on input "$460,000" at bounding box center [262, 213] width 153 height 26
drag, startPoint x: 244, startPoint y: 213, endPoint x: 151, endPoint y: 213, distance: 93.1
click at [186, 213] on input "$460,000" at bounding box center [262, 213] width 153 height 26
type input "$300,000"
click at [273, 241] on div "Preferred excess amount (House) $1,000 $300 $400 $500 $750 $1,000 $2,000 $2,500" at bounding box center [262, 249] width 153 height 38
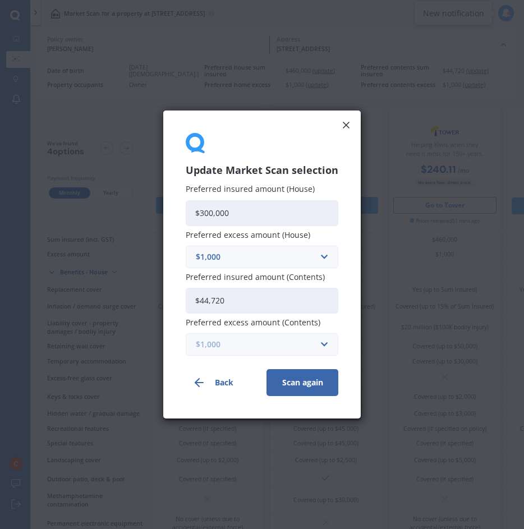
click at [322, 343] on input "text" at bounding box center [258, 344] width 142 height 21
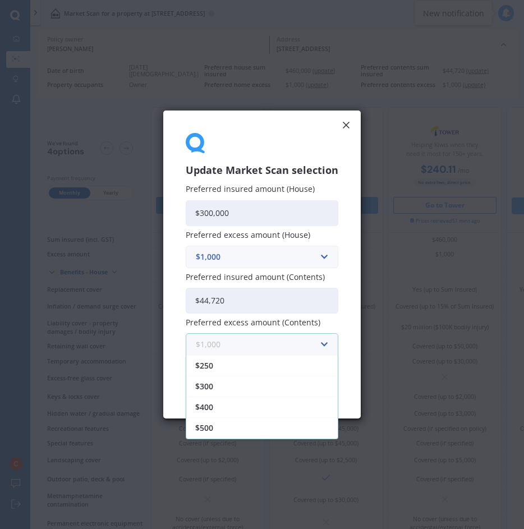
scroll to position [40, 0]
click at [228, 425] on div "$1,000" at bounding box center [261, 428] width 151 height 21
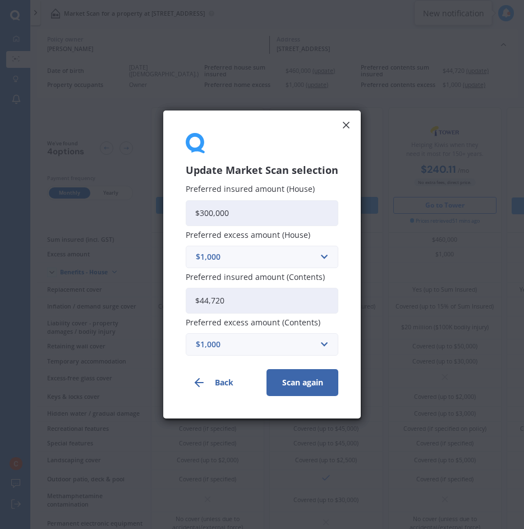
click at [298, 380] on button "Scan again" at bounding box center [302, 382] width 72 height 27
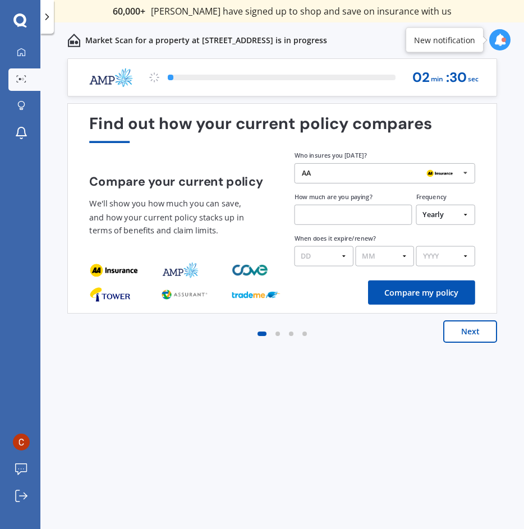
click at [467, 331] on button "Next" at bounding box center [470, 331] width 54 height 22
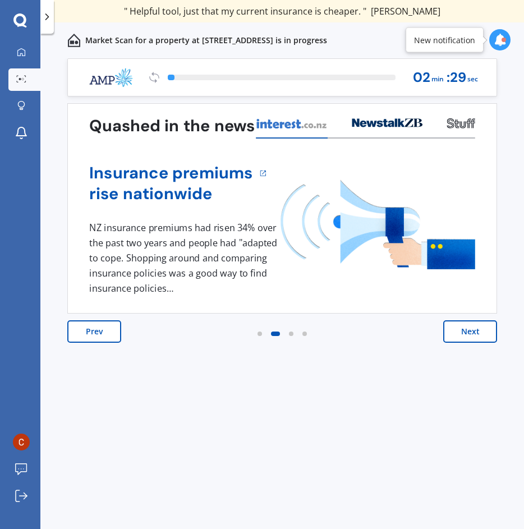
click at [467, 331] on button "Next" at bounding box center [470, 331] width 54 height 22
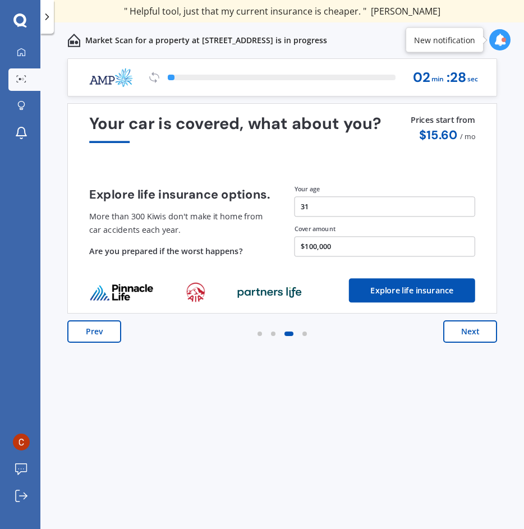
click at [467, 331] on button "Next" at bounding box center [470, 331] width 54 height 22
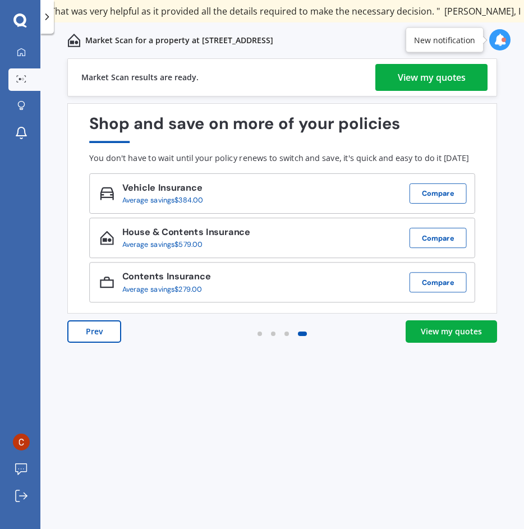
click at [431, 86] on div "View my quotes" at bounding box center [432, 77] width 68 height 27
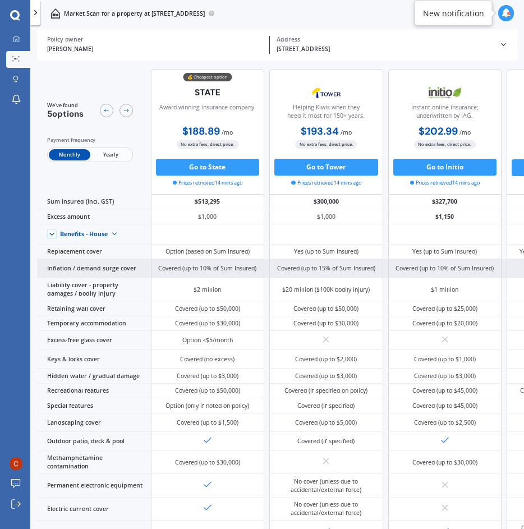
scroll to position [337, 0]
